Goal: Information Seeking & Learning: Find specific fact

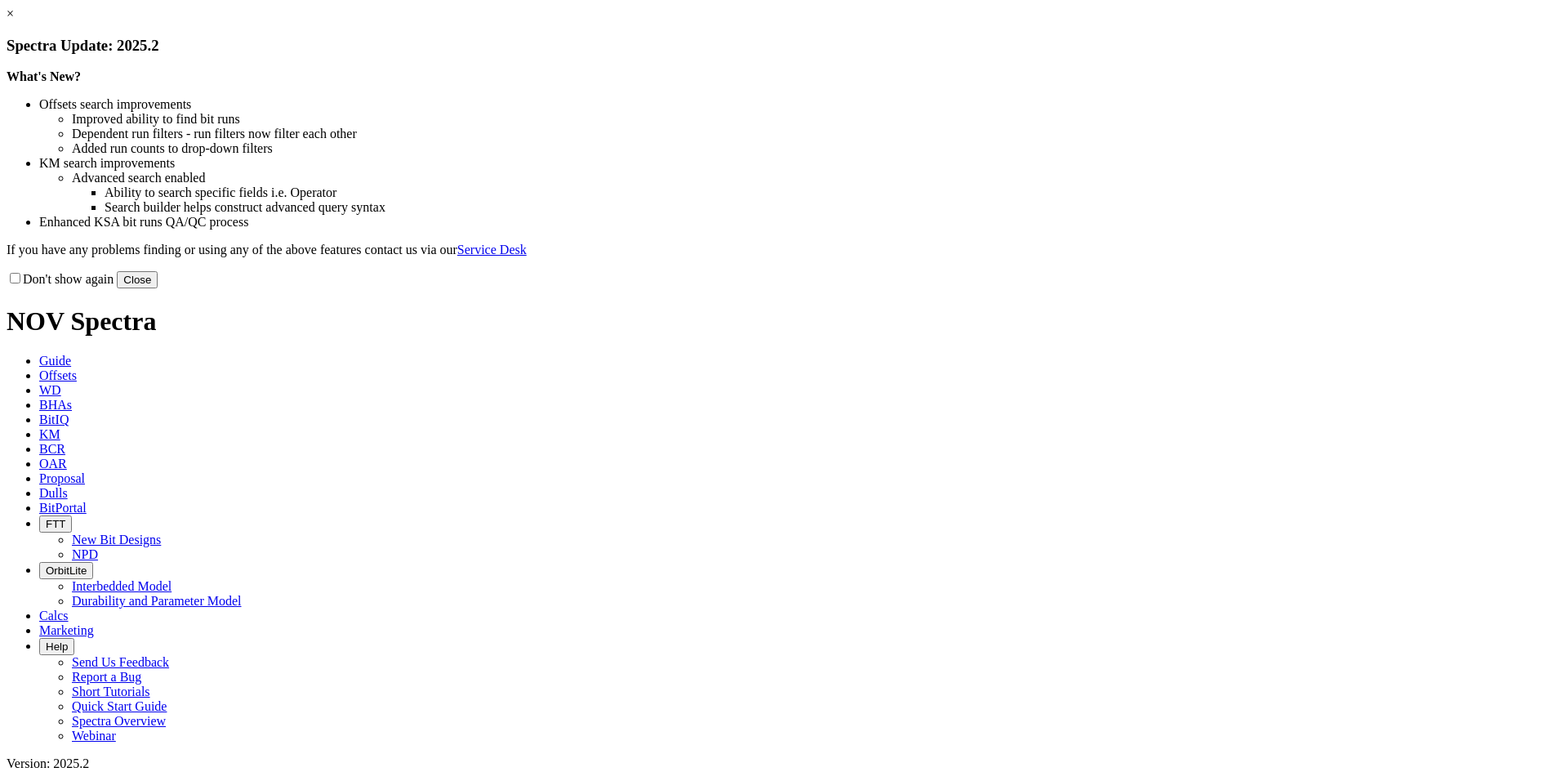
click at [14, 20] on link "×" at bounding box center [10, 13] width 7 height 14
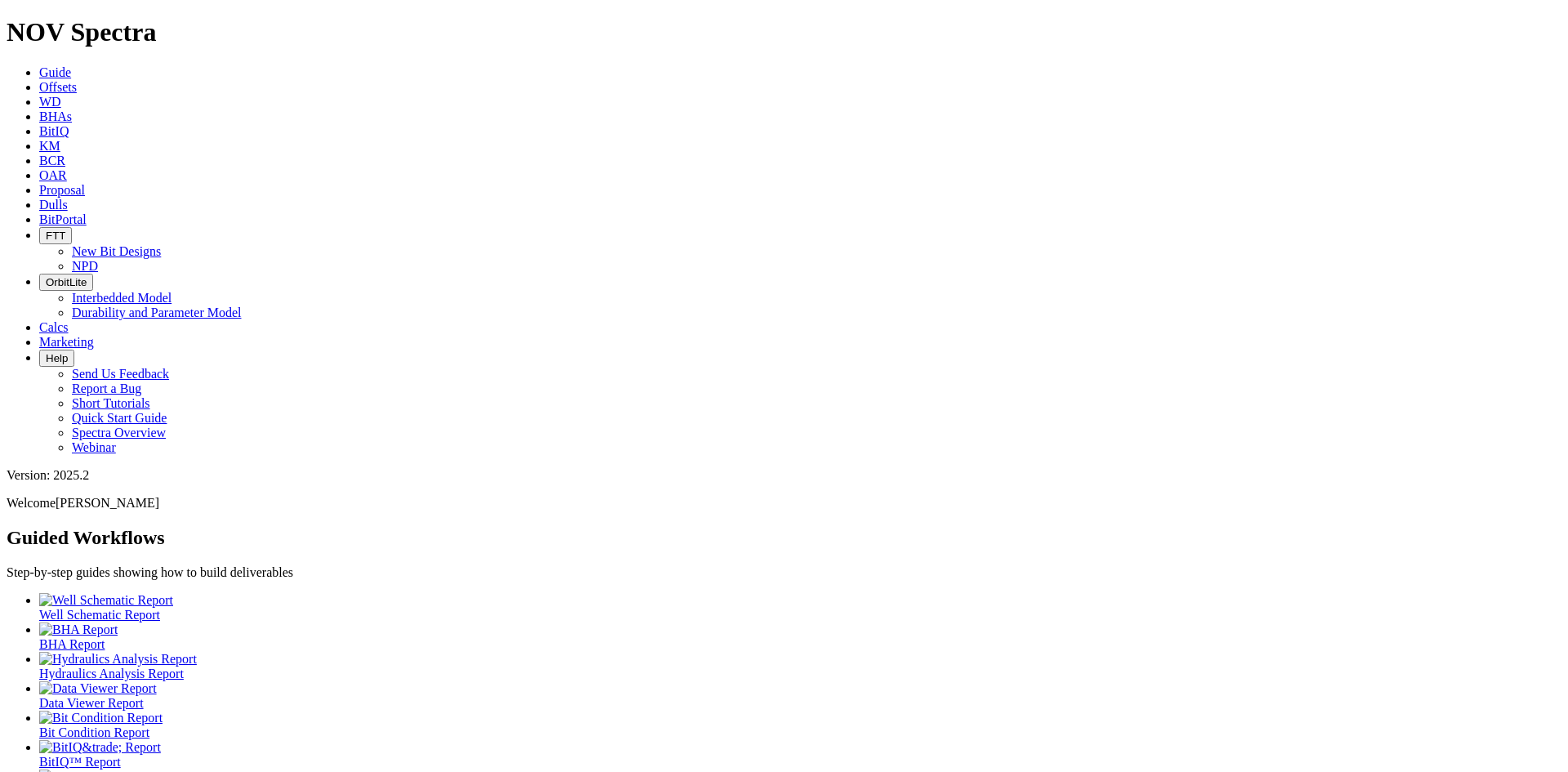
click at [87, 212] on span "BitPortal" at bounding box center [63, 219] width 48 height 14
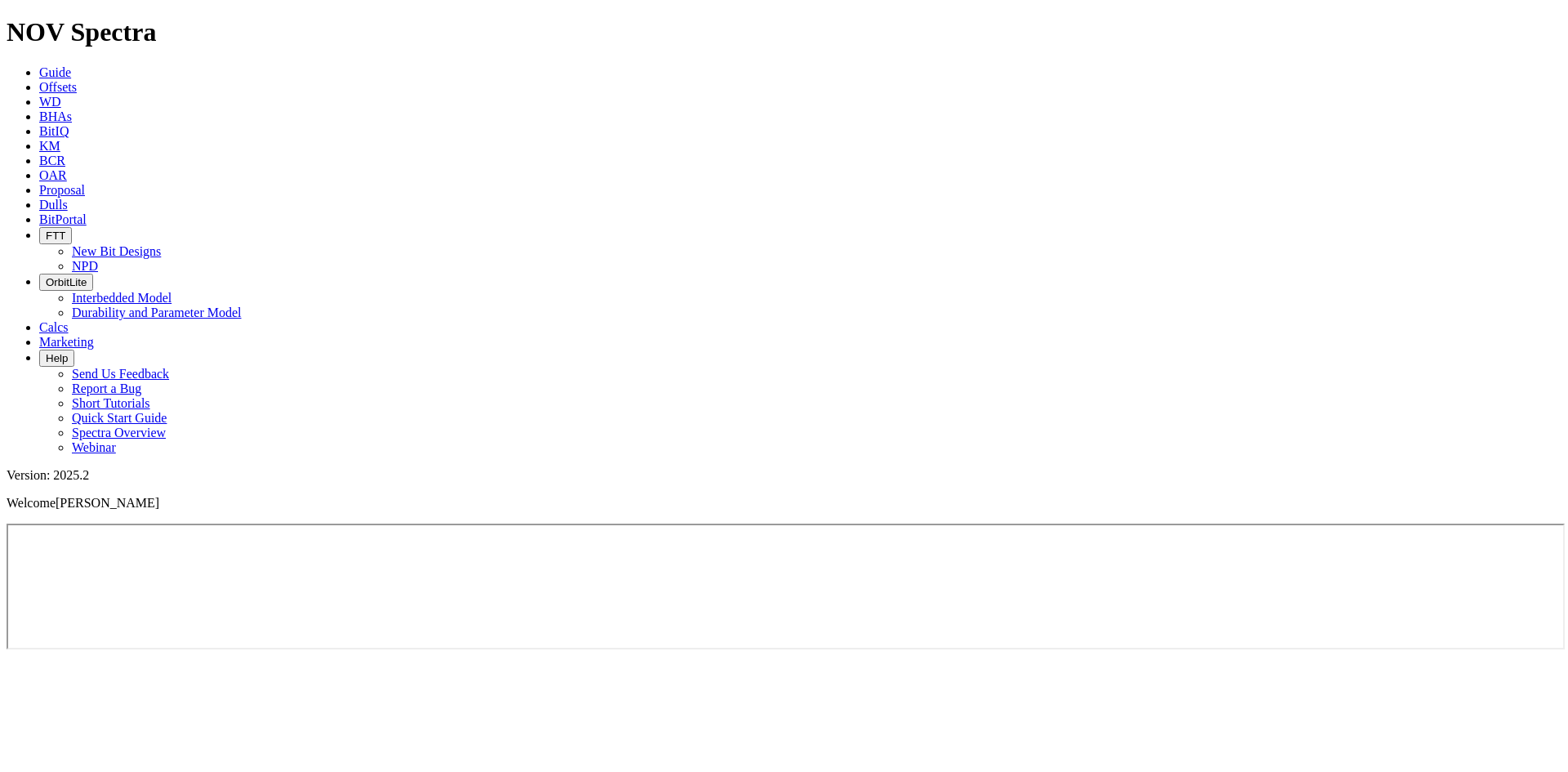
click at [39, 80] on icon at bounding box center [39, 88] width 0 height 14
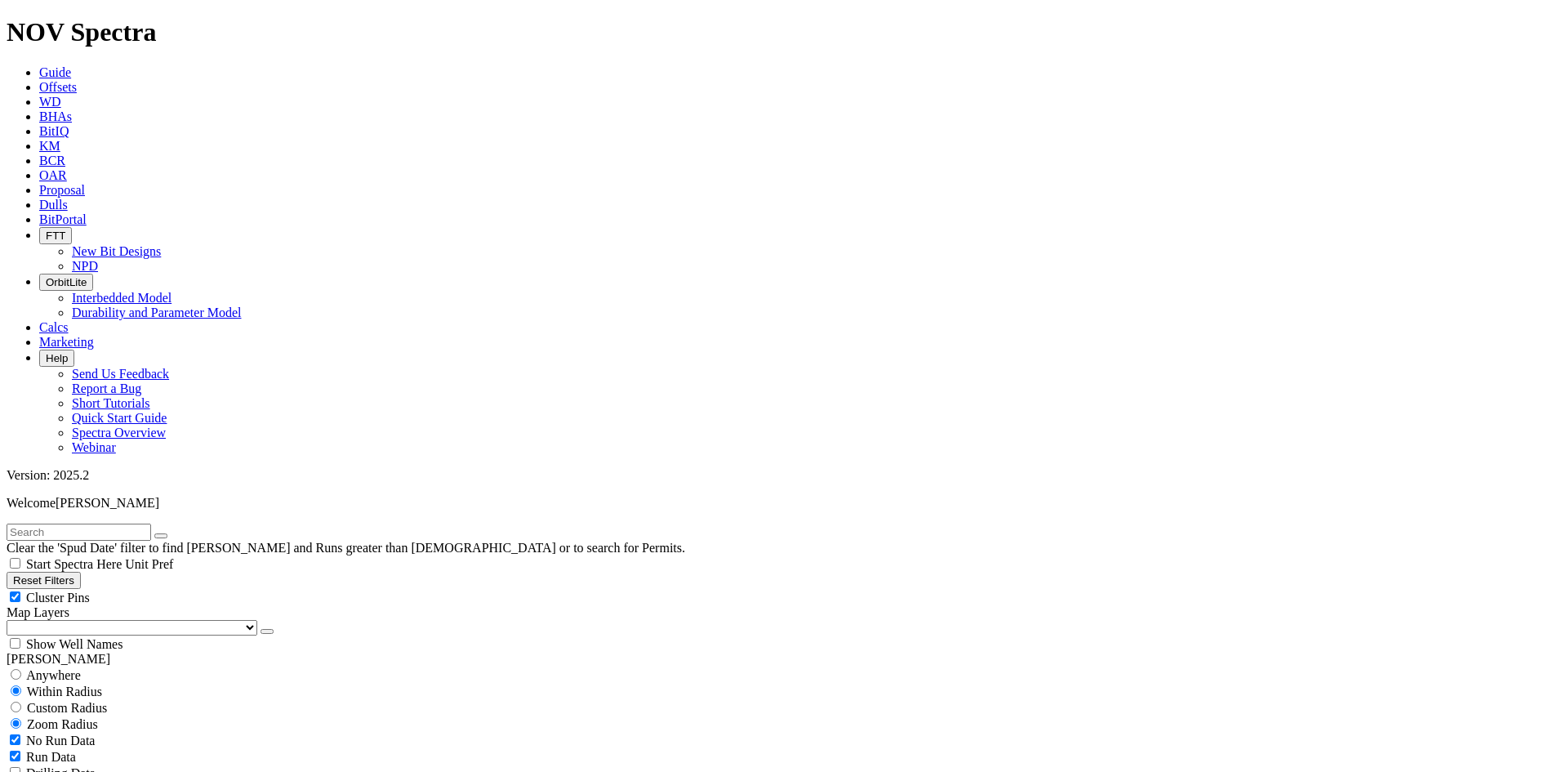
click at [103, 524] on input "text" at bounding box center [78, 531] width 144 height 17
click at [112, 524] on input "text" at bounding box center [78, 531] width 144 height 17
paste input "BF1Patterson 583"
click at [171, 533] on button "submit" at bounding box center [177, 536] width 13 height 5
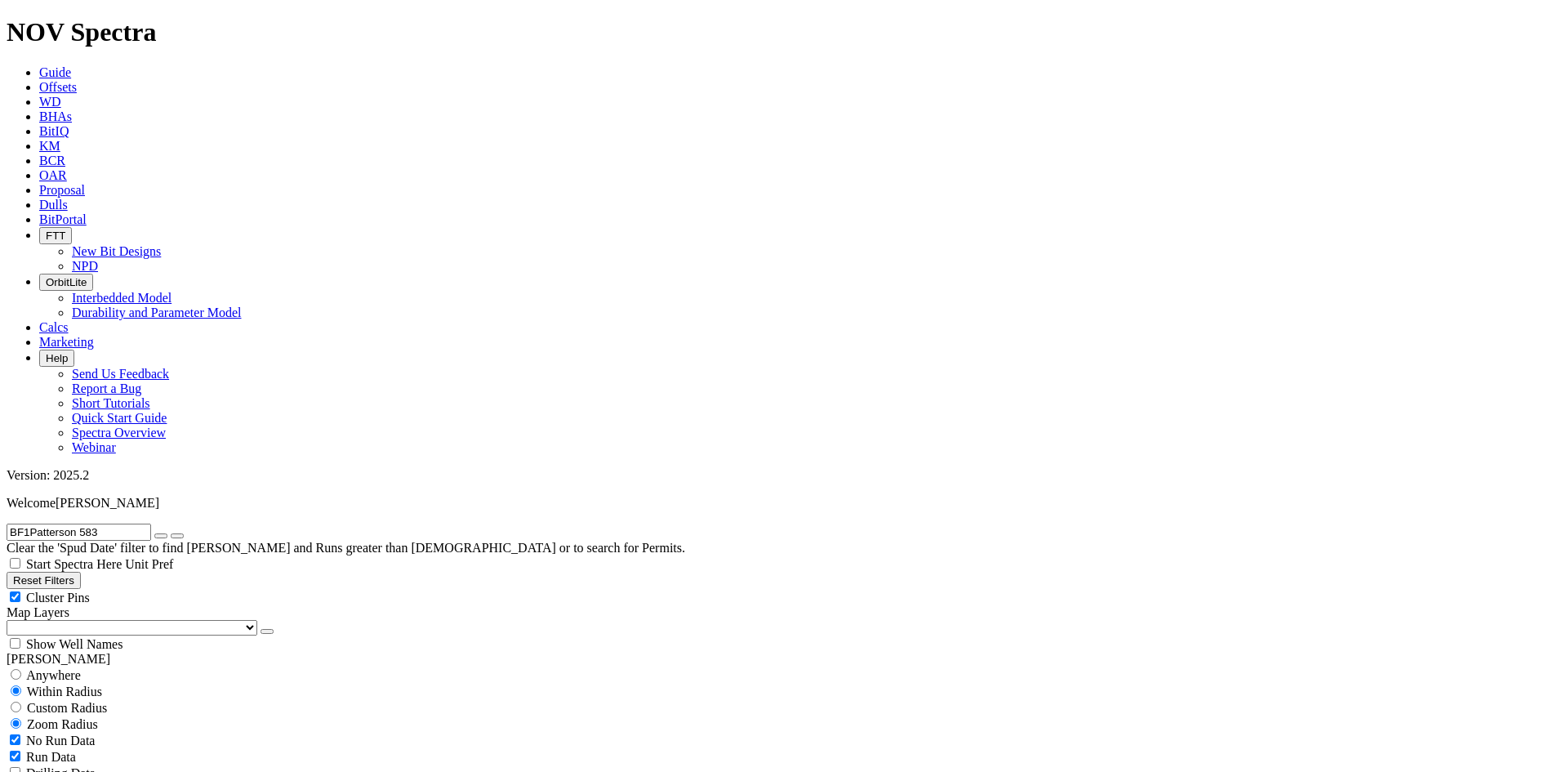
drag, startPoint x: 40, startPoint y: 69, endPoint x: -22, endPoint y: 69, distance: 62.0
click at [171, 533] on button "submit" at bounding box center [177, 536] width 13 height 5
click at [95, 524] on input "[PERSON_NAME] 583" at bounding box center [78, 531] width 144 height 17
click at [99, 524] on input "[PERSON_NAME] 583" at bounding box center [78, 531] width 144 height 17
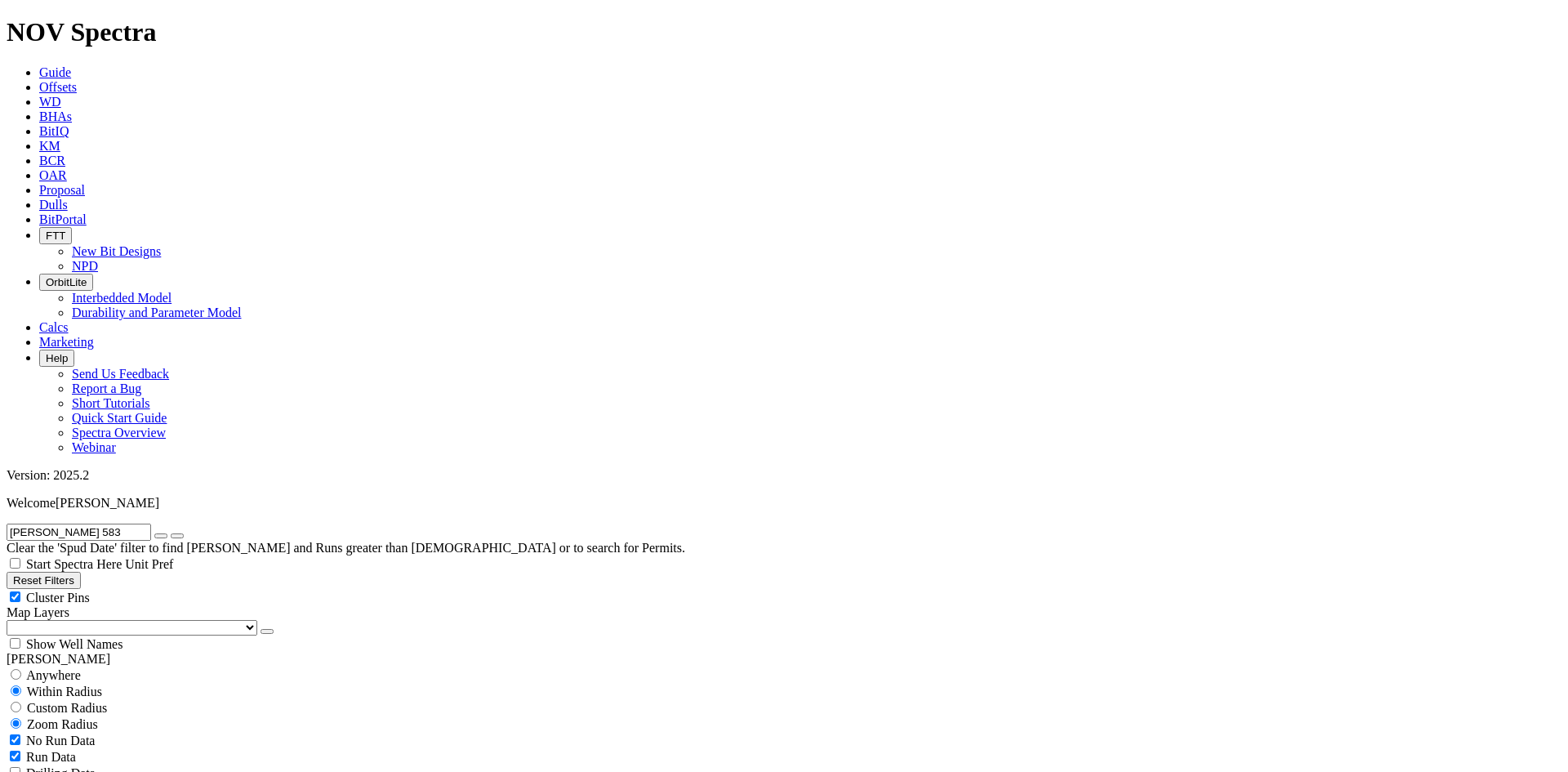
click at [99, 524] on input "[PERSON_NAME] 583" at bounding box center [78, 531] width 144 height 17
paste input "[PERSON_NAME] 106HC"
type input "[PERSON_NAME] 106HC"
click at [171, 533] on button "submit" at bounding box center [177, 536] width 13 height 5
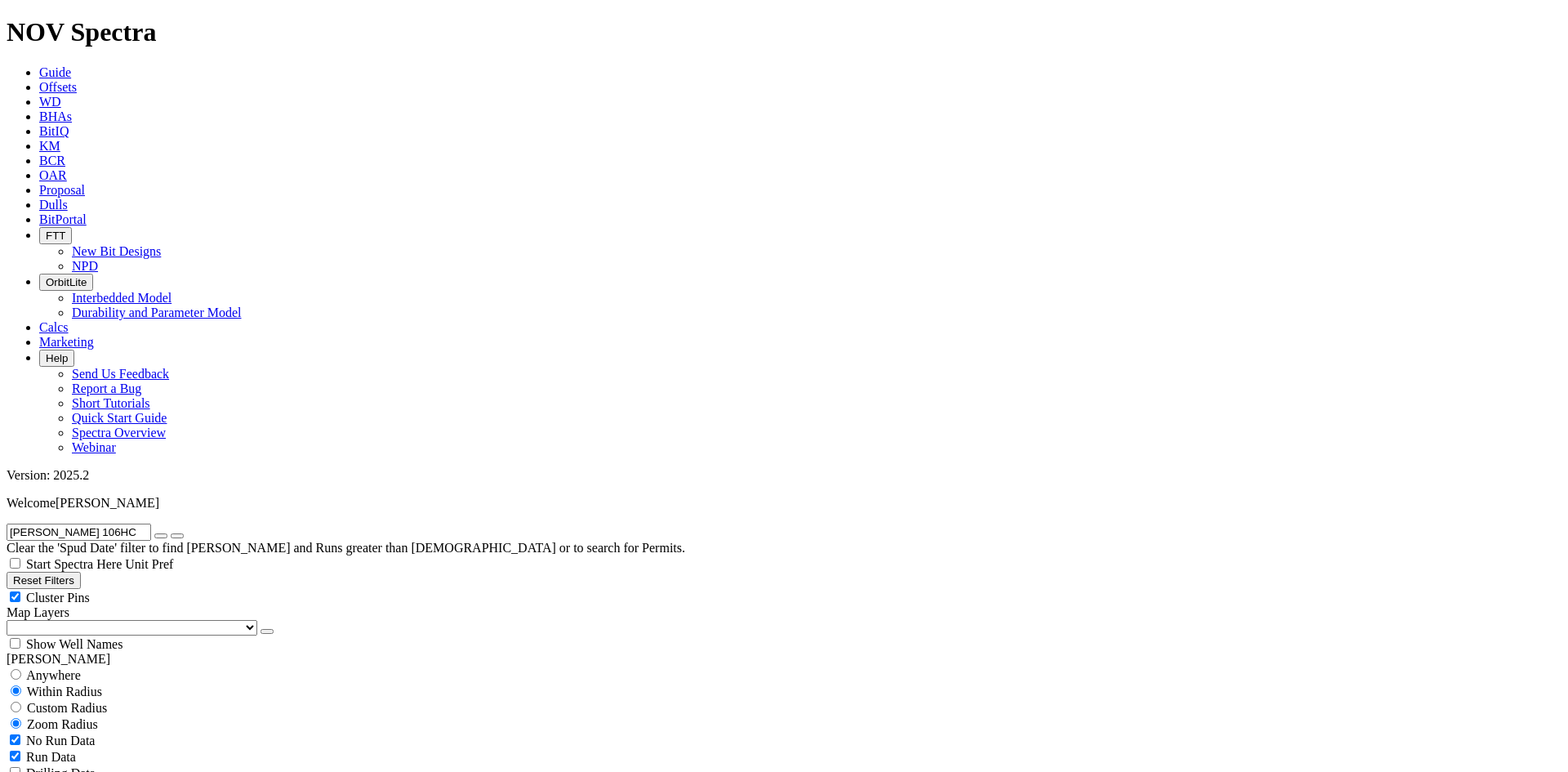
click at [128, 524] on input "[PERSON_NAME] 106HC" at bounding box center [78, 531] width 144 height 17
click at [171, 533] on button "submit" at bounding box center [177, 536] width 13 height 5
